Goal: Navigation & Orientation: Find specific page/section

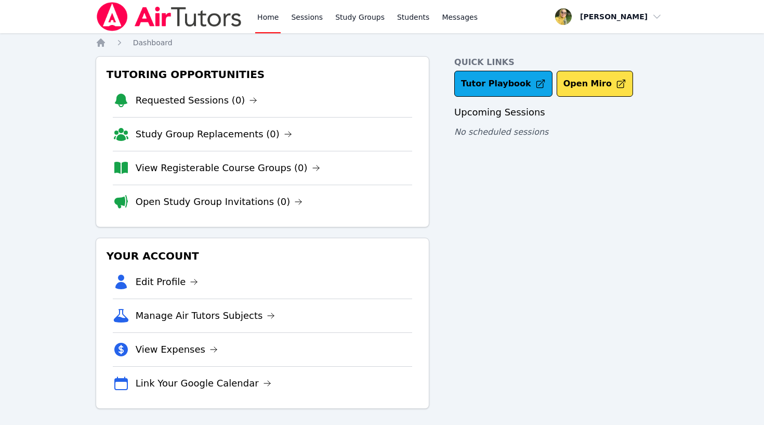
click at [311, 20] on link "Sessions" at bounding box center [307, 16] width 36 height 33
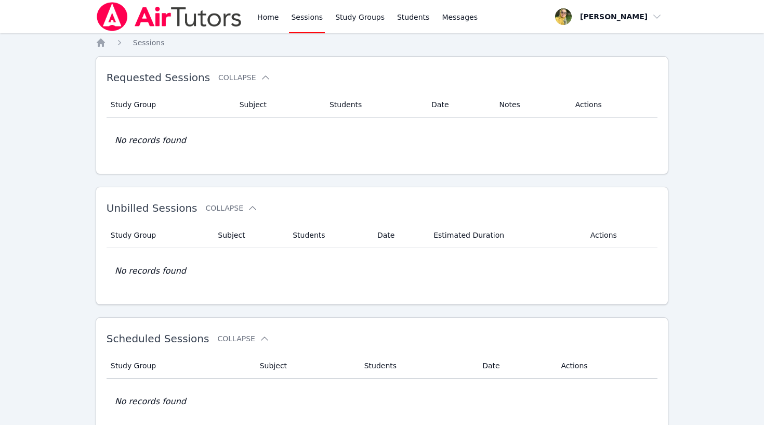
click at [361, 19] on link "Study Groups" at bounding box center [360, 16] width 54 height 33
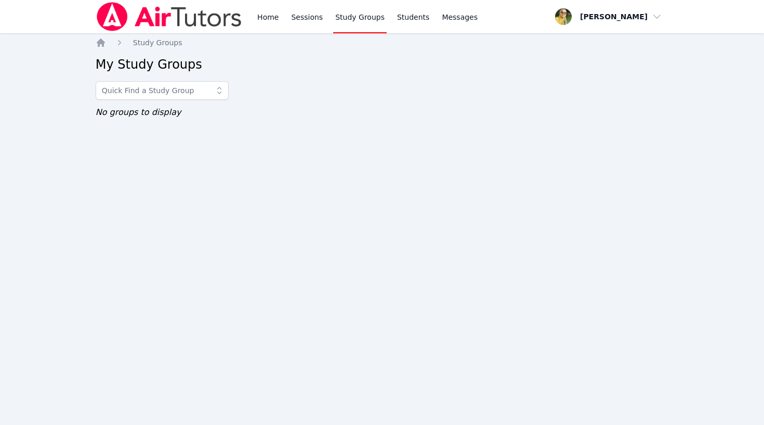
click at [397, 18] on link "Students" at bounding box center [413, 16] width 36 height 33
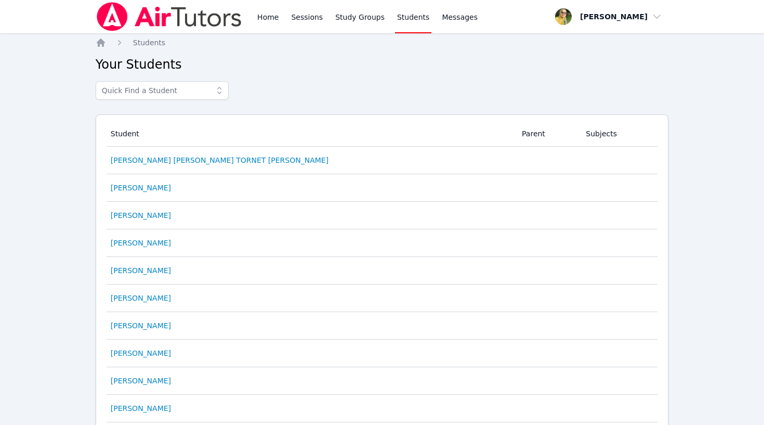
click at [443, 16] on span "Messages" at bounding box center [460, 17] width 36 height 10
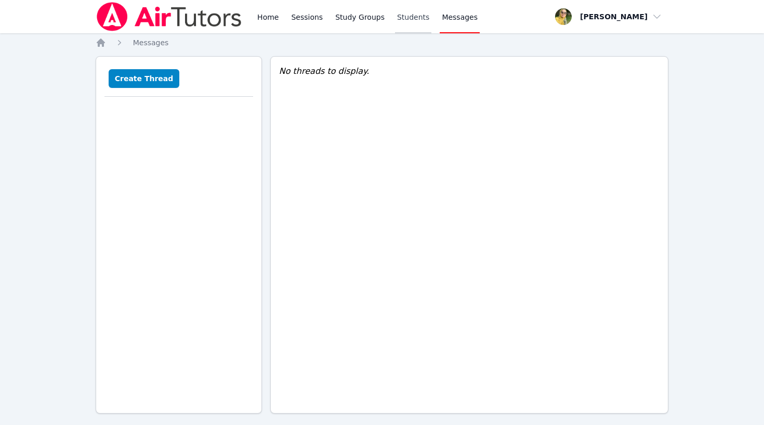
drag, startPoint x: 0, startPoint y: 0, endPoint x: 410, endPoint y: 14, distance: 409.8
click at [410, 14] on link "Students" at bounding box center [413, 16] width 36 height 33
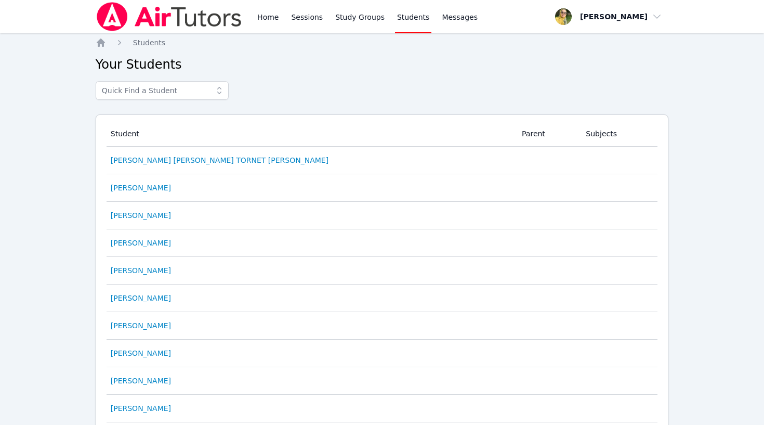
click at [613, 17] on span "button" at bounding box center [608, 16] width 113 height 23
click at [577, 41] on link "Profile" at bounding box center [612, 40] width 100 height 19
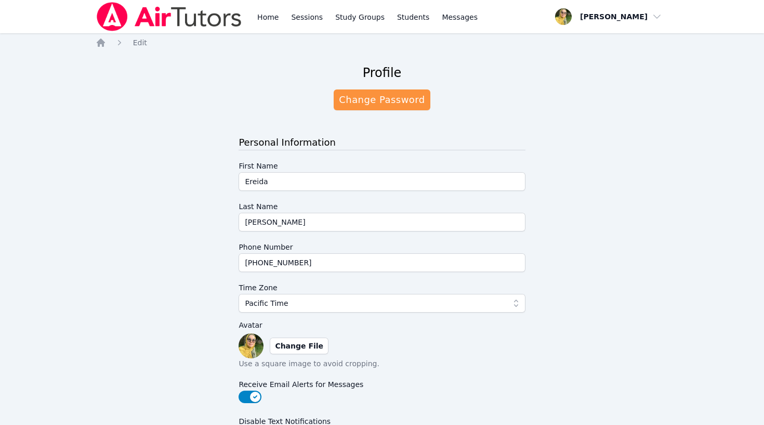
click at [221, 17] on img at bounding box center [169, 16] width 147 height 29
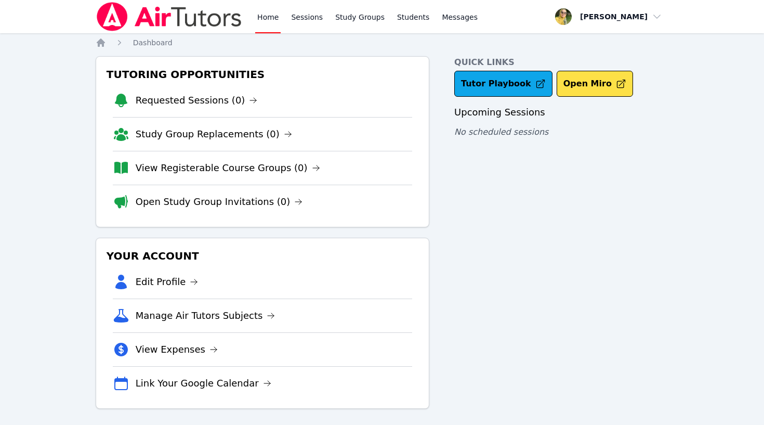
click at [202, 9] on img at bounding box center [169, 16] width 147 height 29
